Goal: Information Seeking & Learning: Learn about a topic

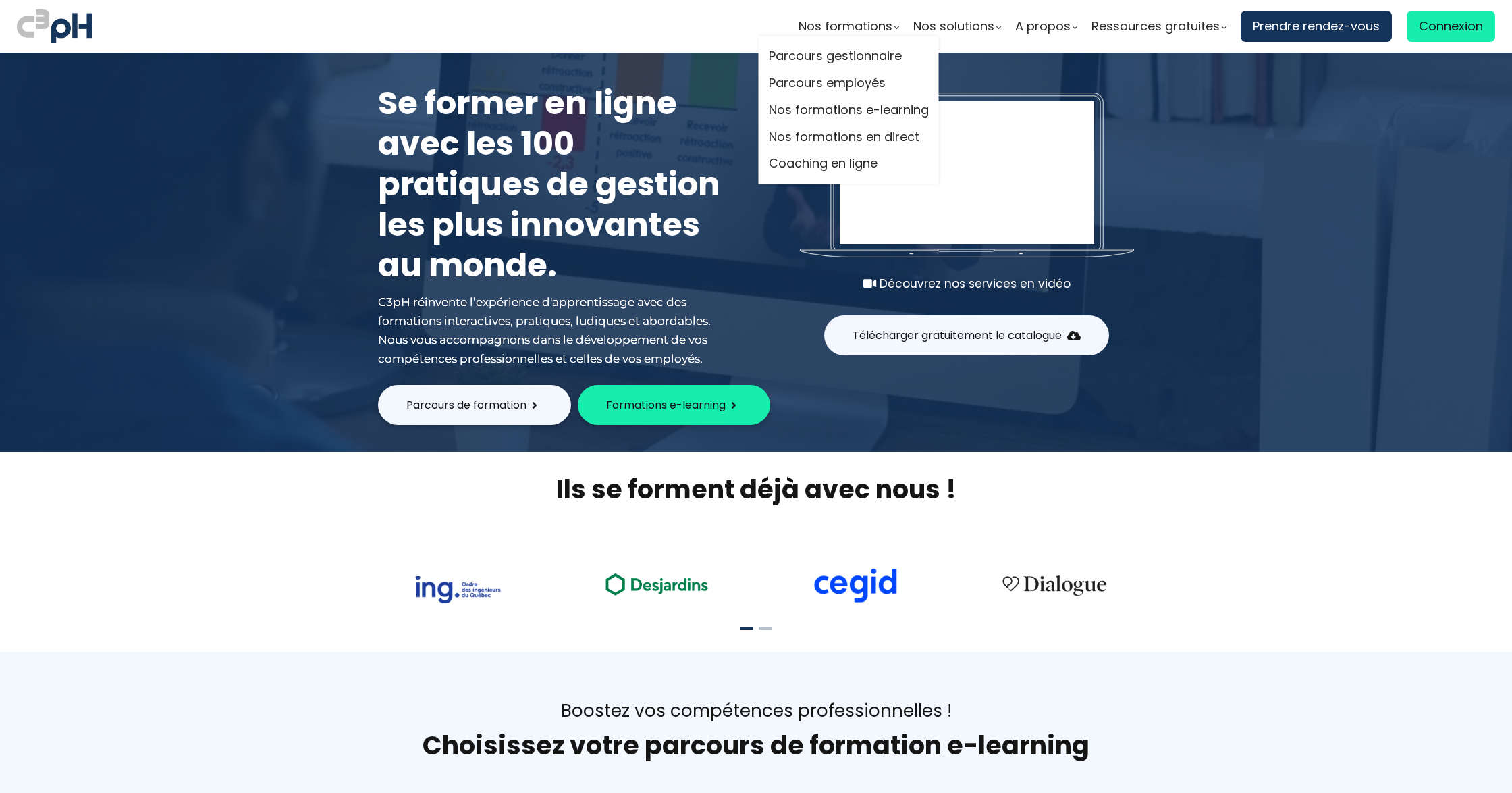
click at [816, 122] on li "Nos formations e-learning" at bounding box center [849, 110] width 160 height 27
click at [813, 115] on link "Nos formations e-learning" at bounding box center [849, 109] width 160 height 20
click at [810, 108] on link "Nos formations e-learning" at bounding box center [849, 109] width 160 height 20
